Goal: Task Accomplishment & Management: Use online tool/utility

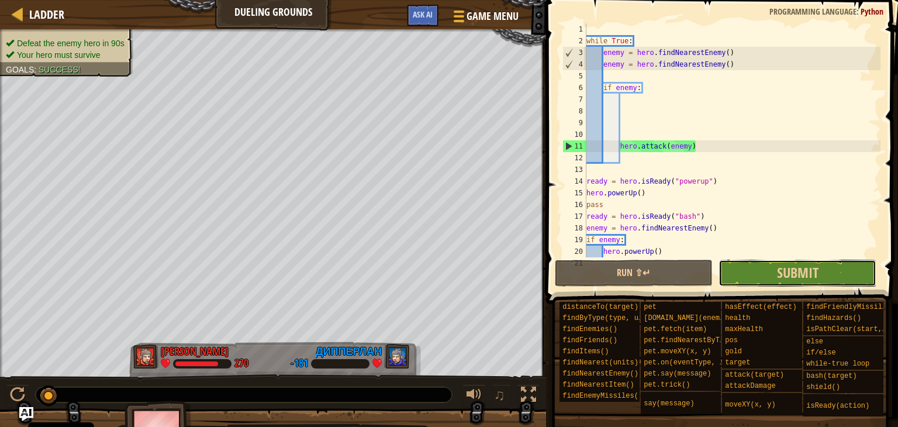
click at [837, 269] on button "Submit" at bounding box center [797, 272] width 158 height 27
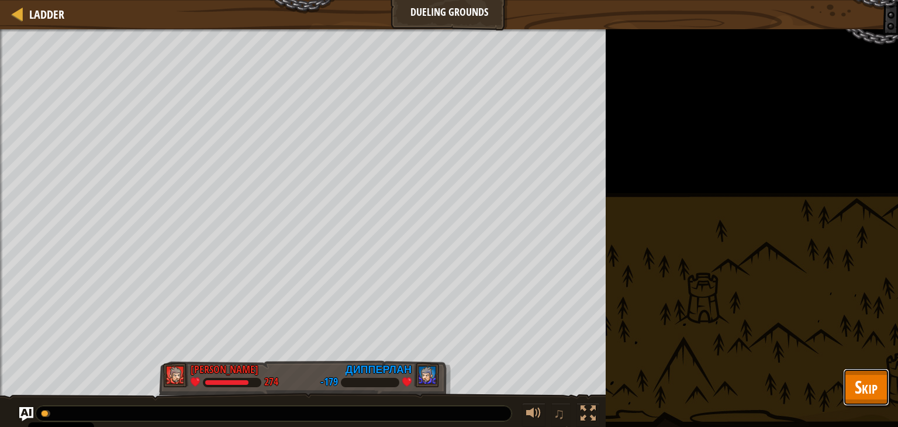
click at [869, 384] on span "Skip" at bounding box center [865, 387] width 23 height 24
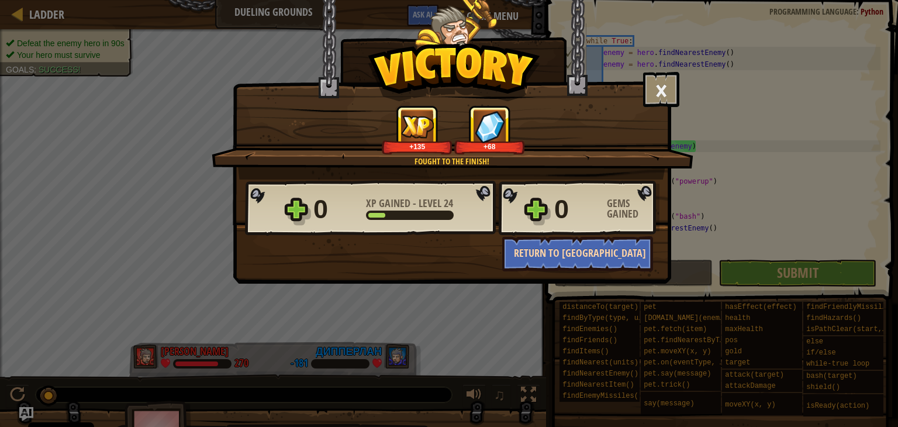
click at [574, 258] on button "Return to [GEOGRAPHIC_DATA]" at bounding box center [577, 253] width 151 height 35
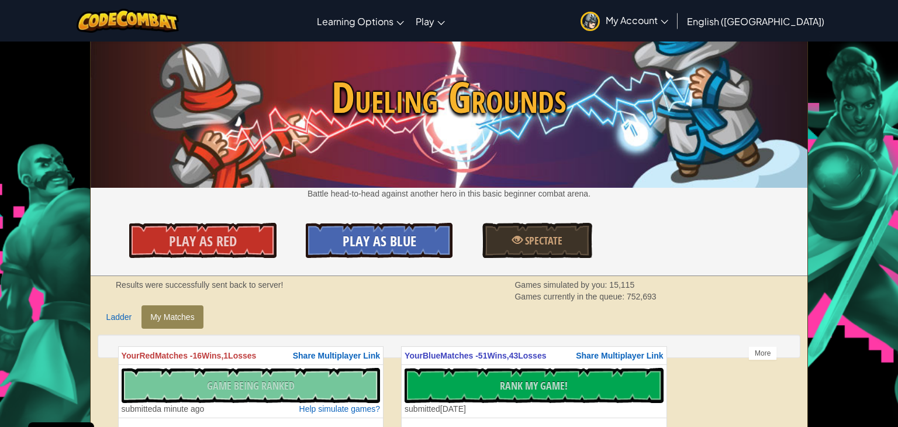
click at [366, 241] on span "Play As Blue" at bounding box center [379, 240] width 74 height 19
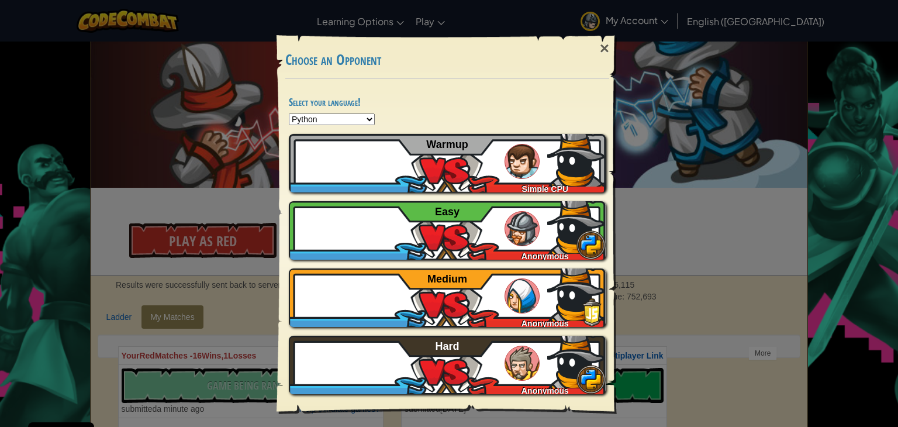
click at [238, 312] on div "× Choose an Opponent Select your language! Python JavaScript CoffeeScript Lua C…" at bounding box center [449, 213] width 898 height 427
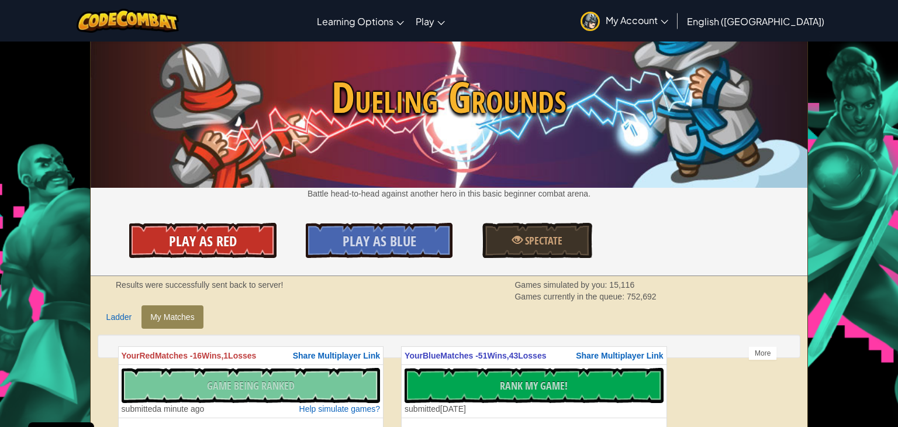
click at [185, 252] on link "Play As Red" at bounding box center [202, 240] width 147 height 35
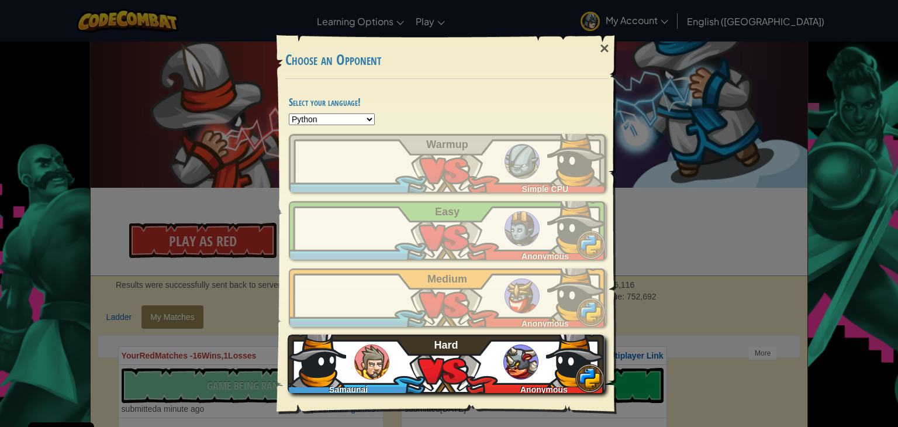
click at [348, 352] on div "Samaunai Anonymous Hard" at bounding box center [445, 363] width 317 height 58
